Goal: Information Seeking & Learning: Learn about a topic

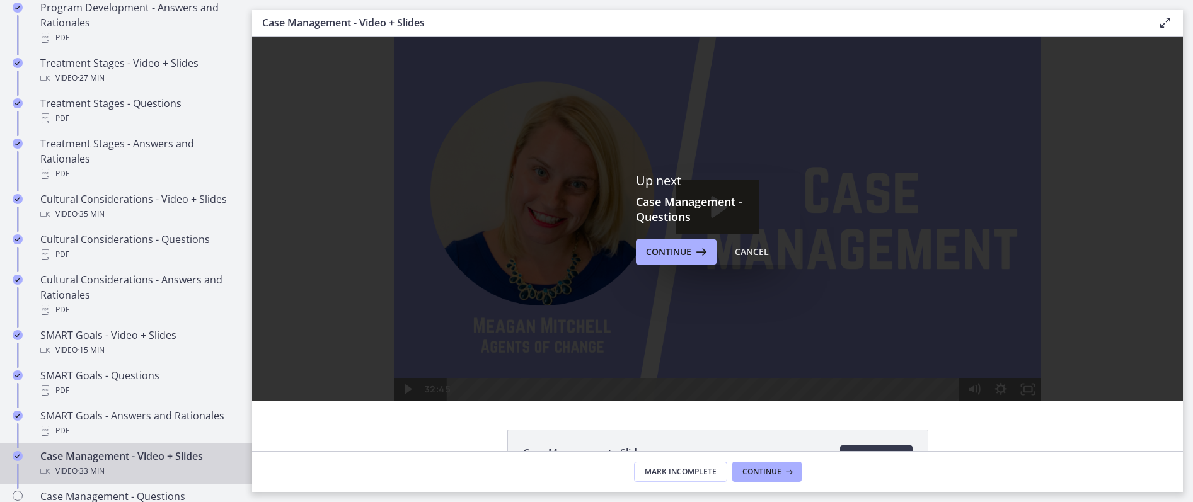
click at [703, 238] on div "Up next Case Management - Questions Continue Cancel" at bounding box center [718, 219] width 164 height 92
click at [705, 241] on button "Continue" at bounding box center [676, 251] width 81 height 25
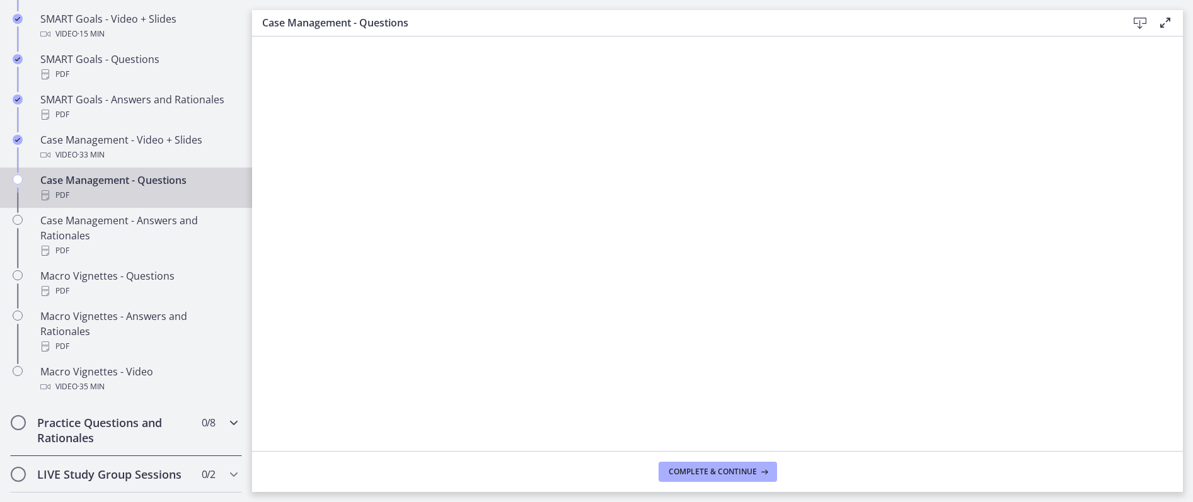
scroll to position [1243, 0]
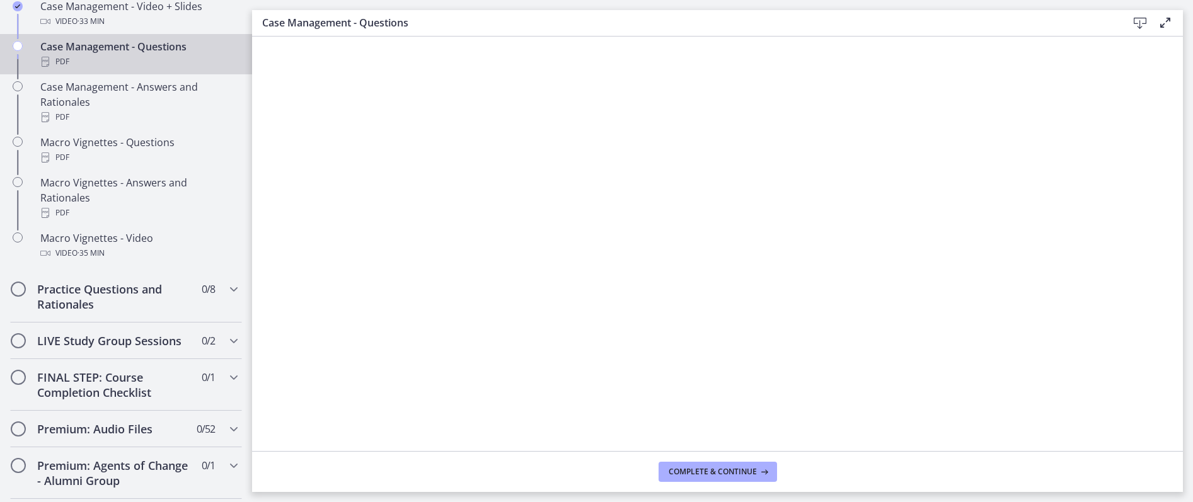
click at [691, 454] on footer "Complete & continue" at bounding box center [717, 471] width 931 height 41
click at [692, 469] on span "Complete & continue" at bounding box center [713, 472] width 88 height 10
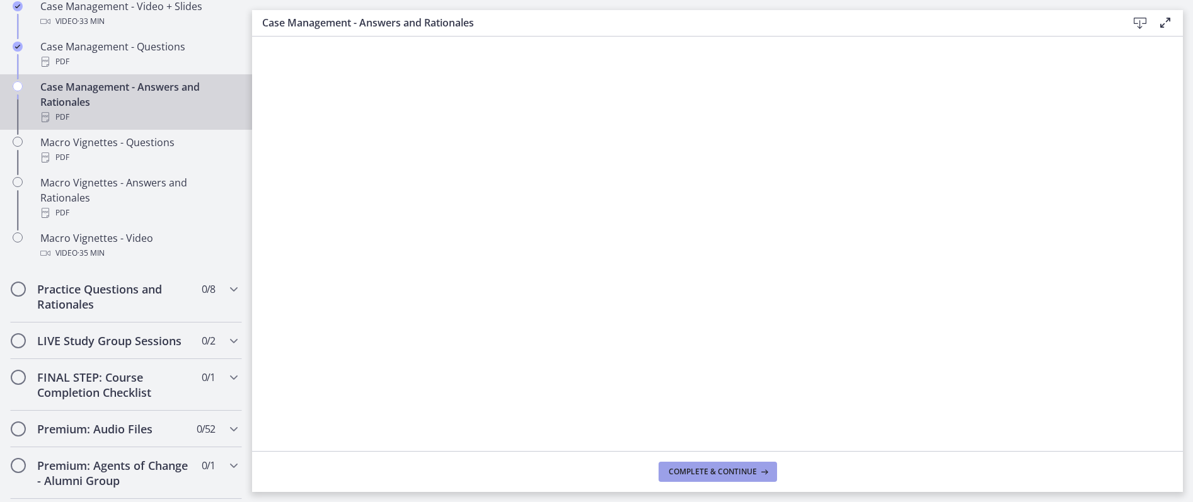
click at [692, 464] on button "Complete & continue" at bounding box center [717, 472] width 118 height 20
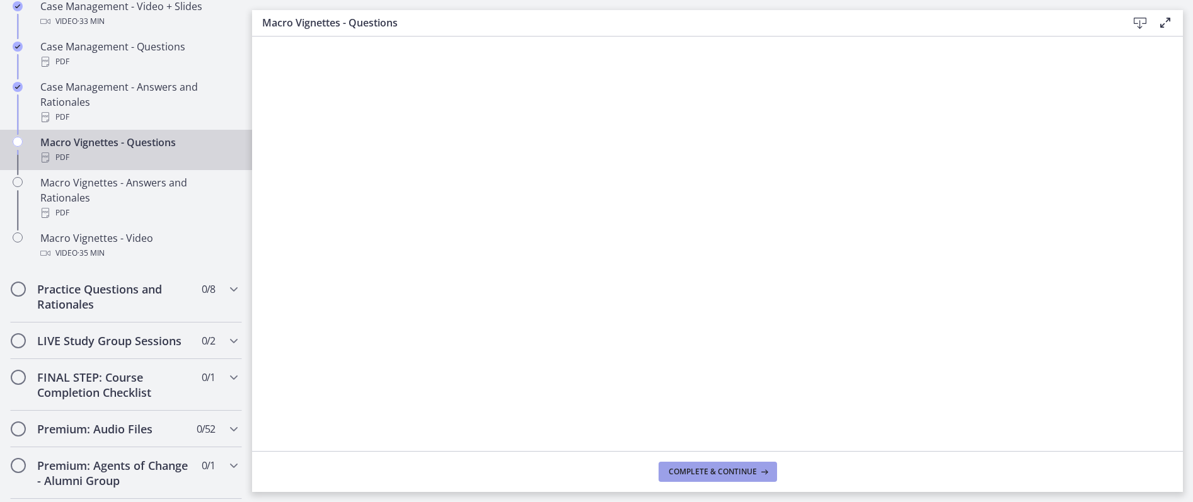
click at [747, 469] on span "Complete & continue" at bounding box center [713, 472] width 88 height 10
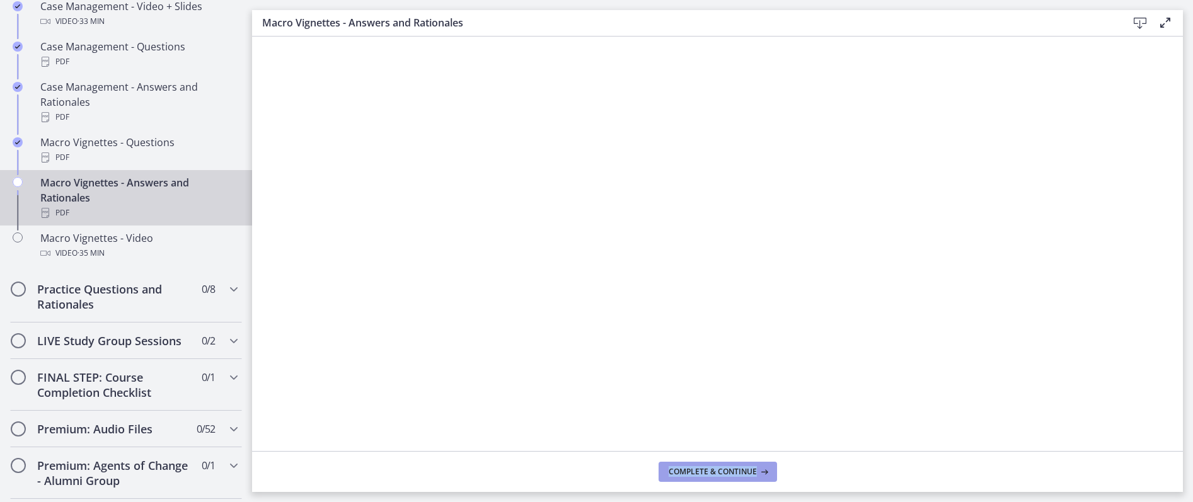
click at [691, 479] on footer "Complete & continue" at bounding box center [717, 471] width 931 height 41
click at [692, 481] on button "Complete & continue" at bounding box center [717, 472] width 118 height 20
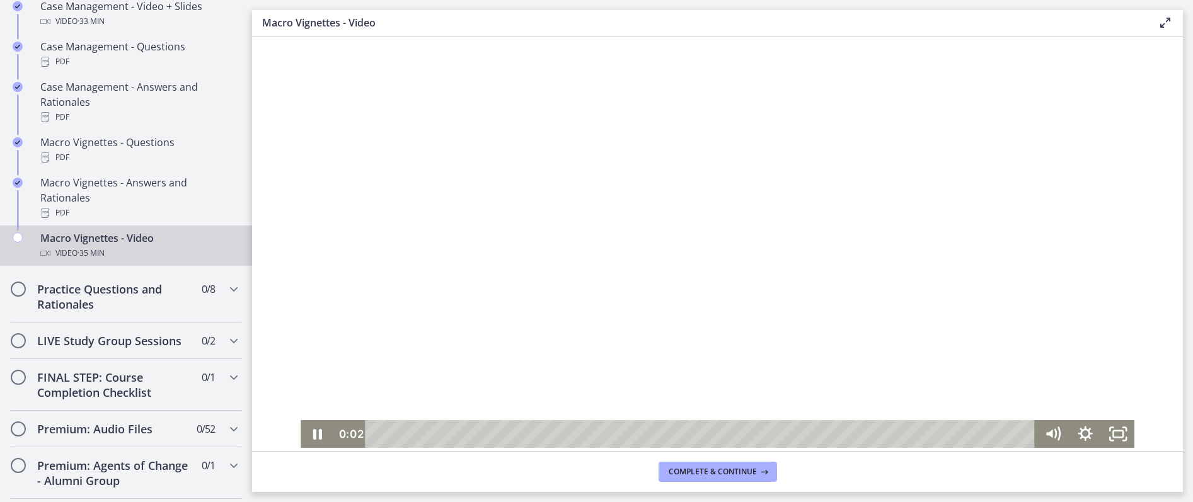
click at [809, 365] on div at bounding box center [718, 242] width 834 height 411
click at [1109, 434] on icon "Fullscreen" at bounding box center [1117, 434] width 39 height 33
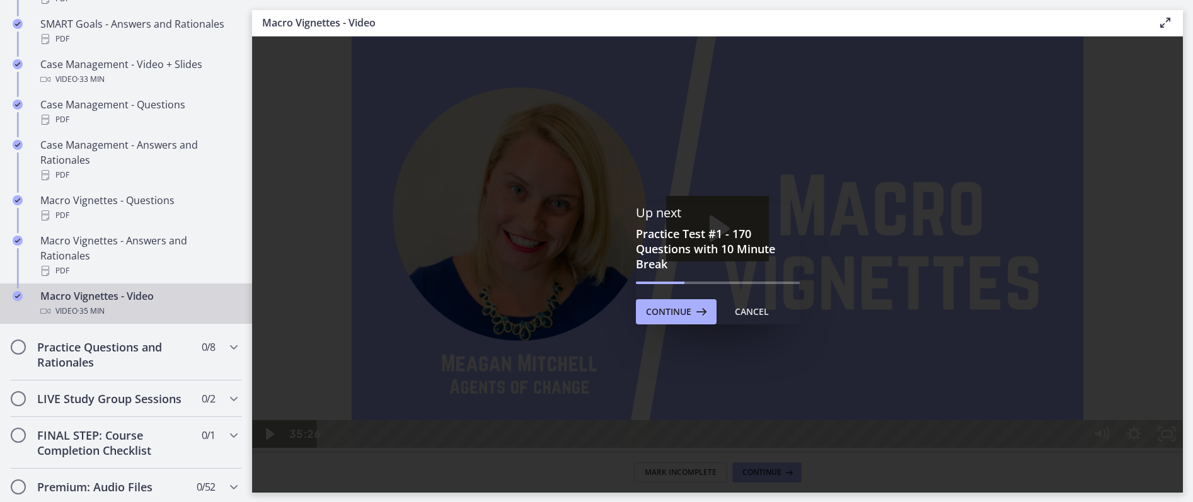
scroll to position [1243, 0]
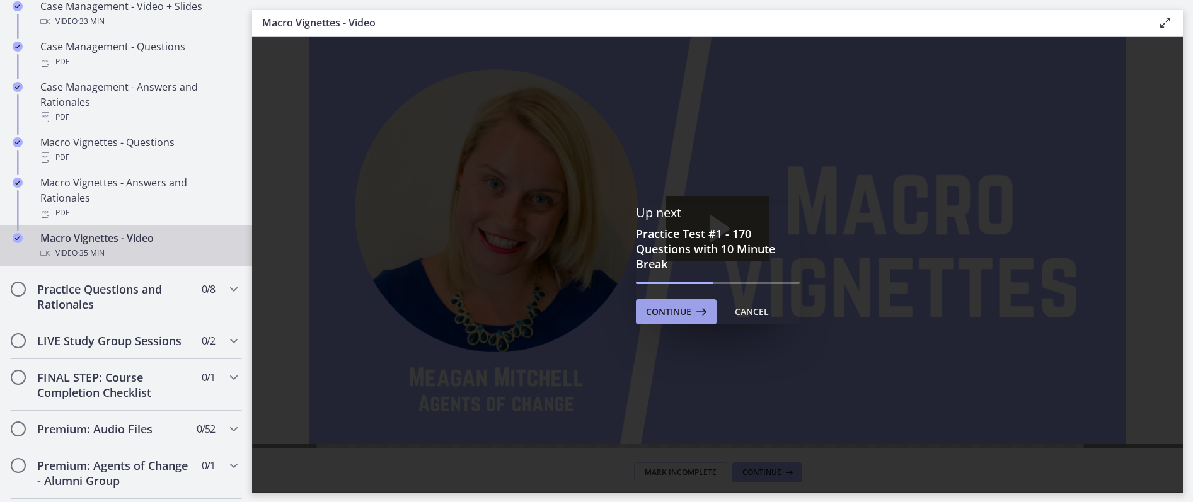
click at [665, 304] on span "Continue" at bounding box center [668, 311] width 45 height 15
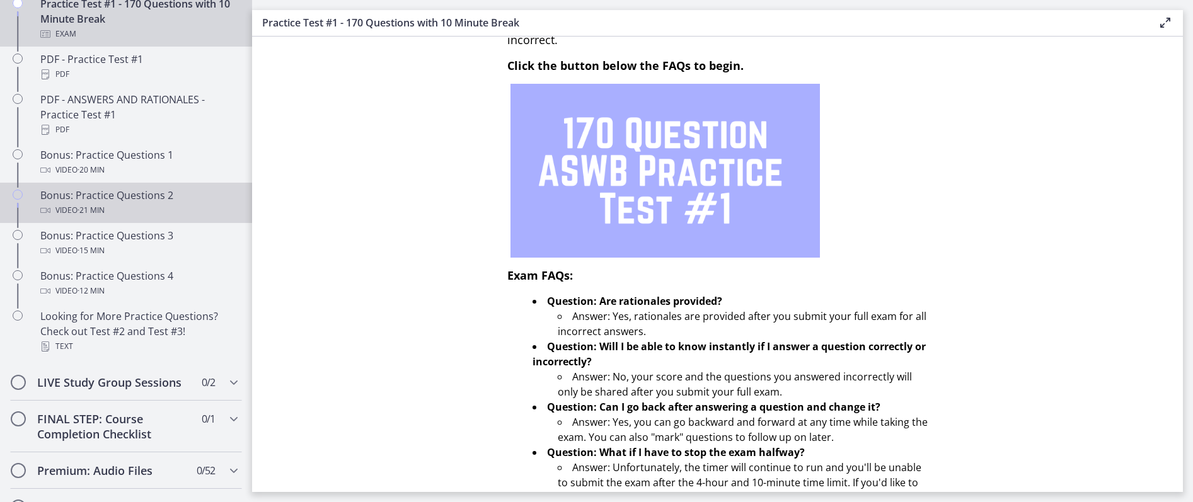
scroll to position [730, 0]
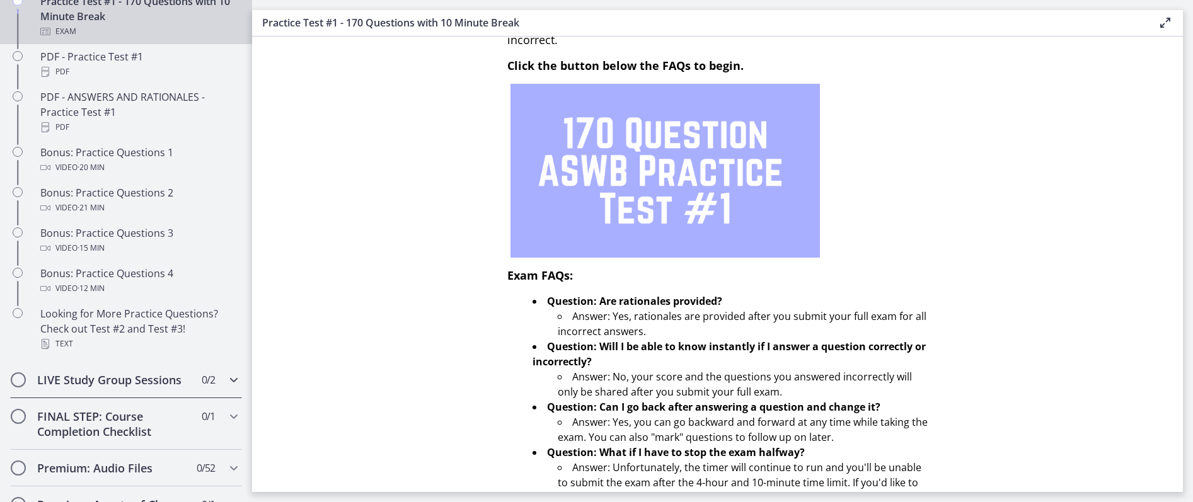
click at [165, 383] on h2 "LIVE Study Group Sessions" at bounding box center [114, 379] width 154 height 15
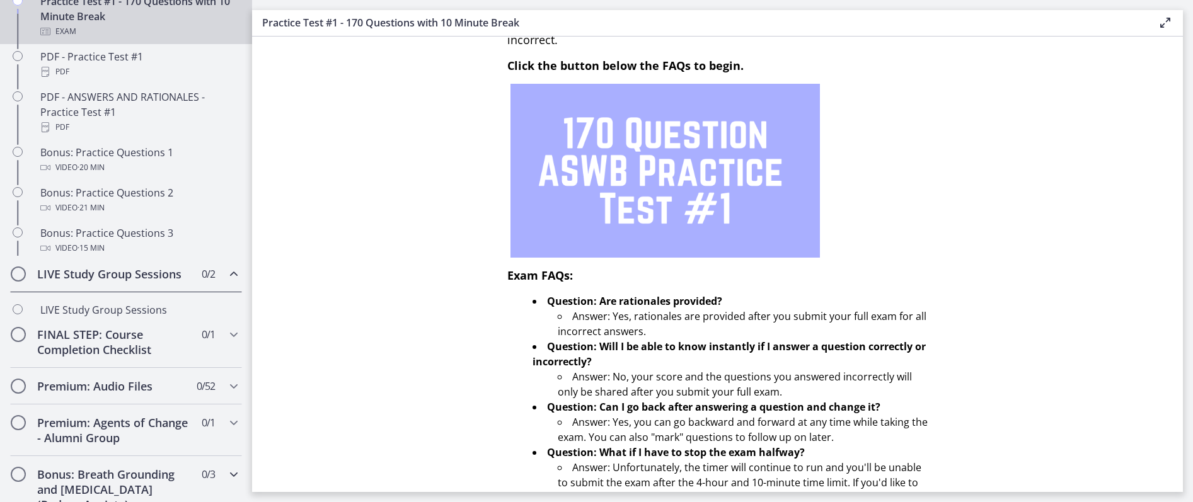
scroll to position [649, 0]
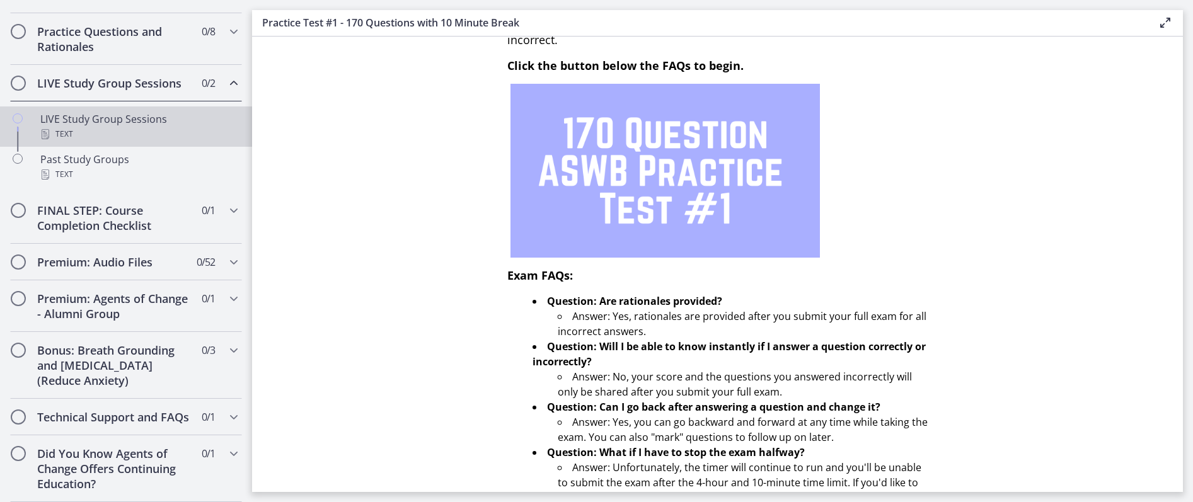
click at [166, 141] on div "Text" at bounding box center [138, 134] width 197 height 15
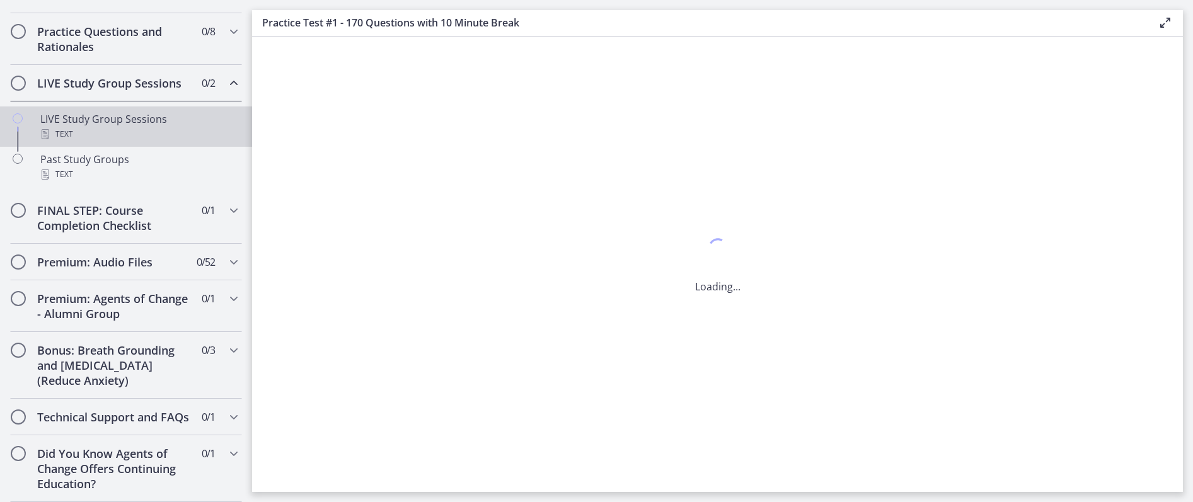
scroll to position [0, 0]
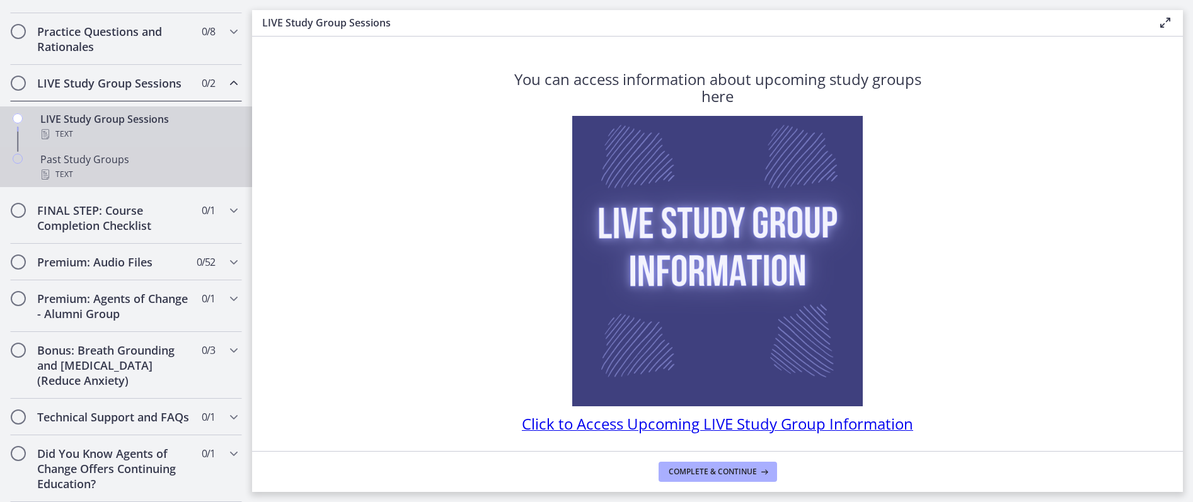
click at [110, 165] on div "Past Study Groups Text" at bounding box center [138, 167] width 197 height 30
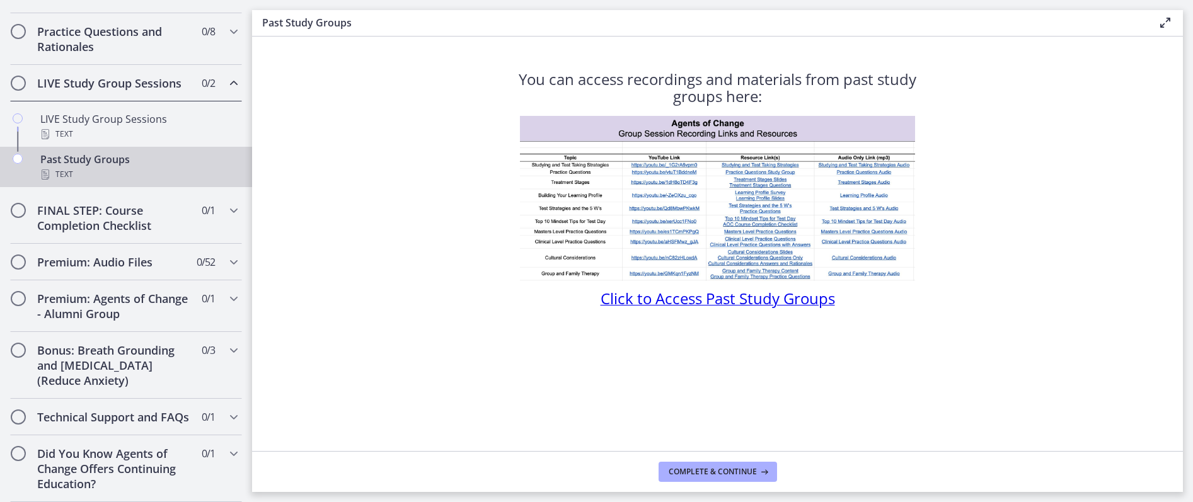
scroll to position [147, 0]
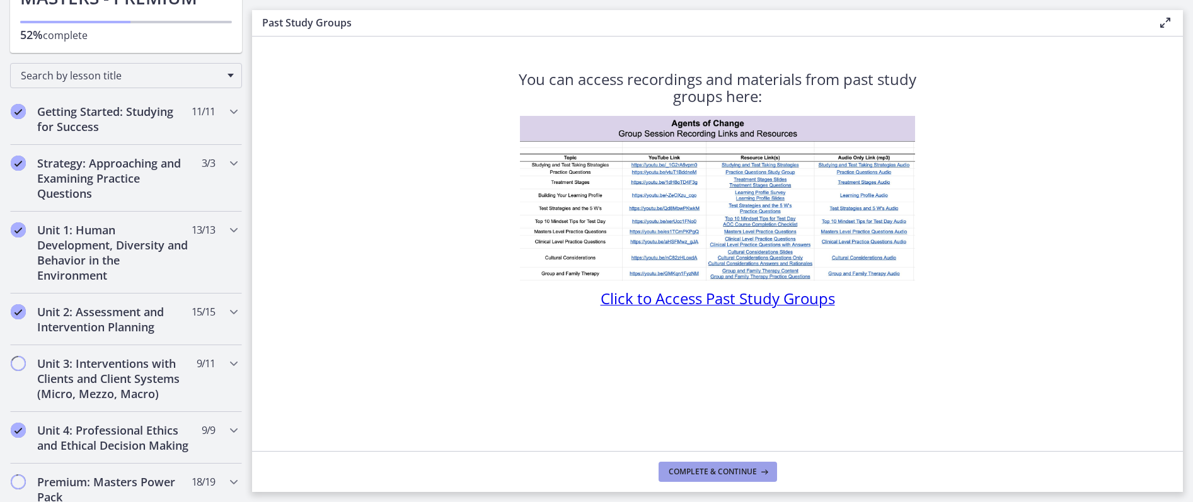
drag, startPoint x: 701, startPoint y: 463, endPoint x: 534, endPoint y: 353, distance: 199.2
click at [531, 353] on div "You can access recordings and materials from past study groups here: Click to A…" at bounding box center [717, 265] width 931 height 456
click at [762, 463] on button "Complete & continue" at bounding box center [717, 472] width 118 height 20
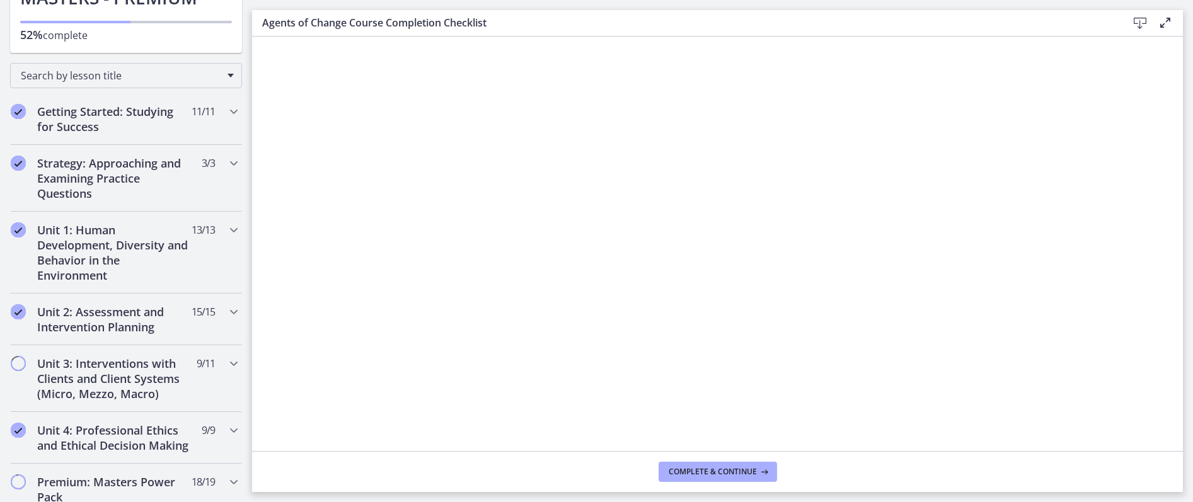
scroll to position [122, 0]
